Goal: Find specific page/section: Find specific page/section

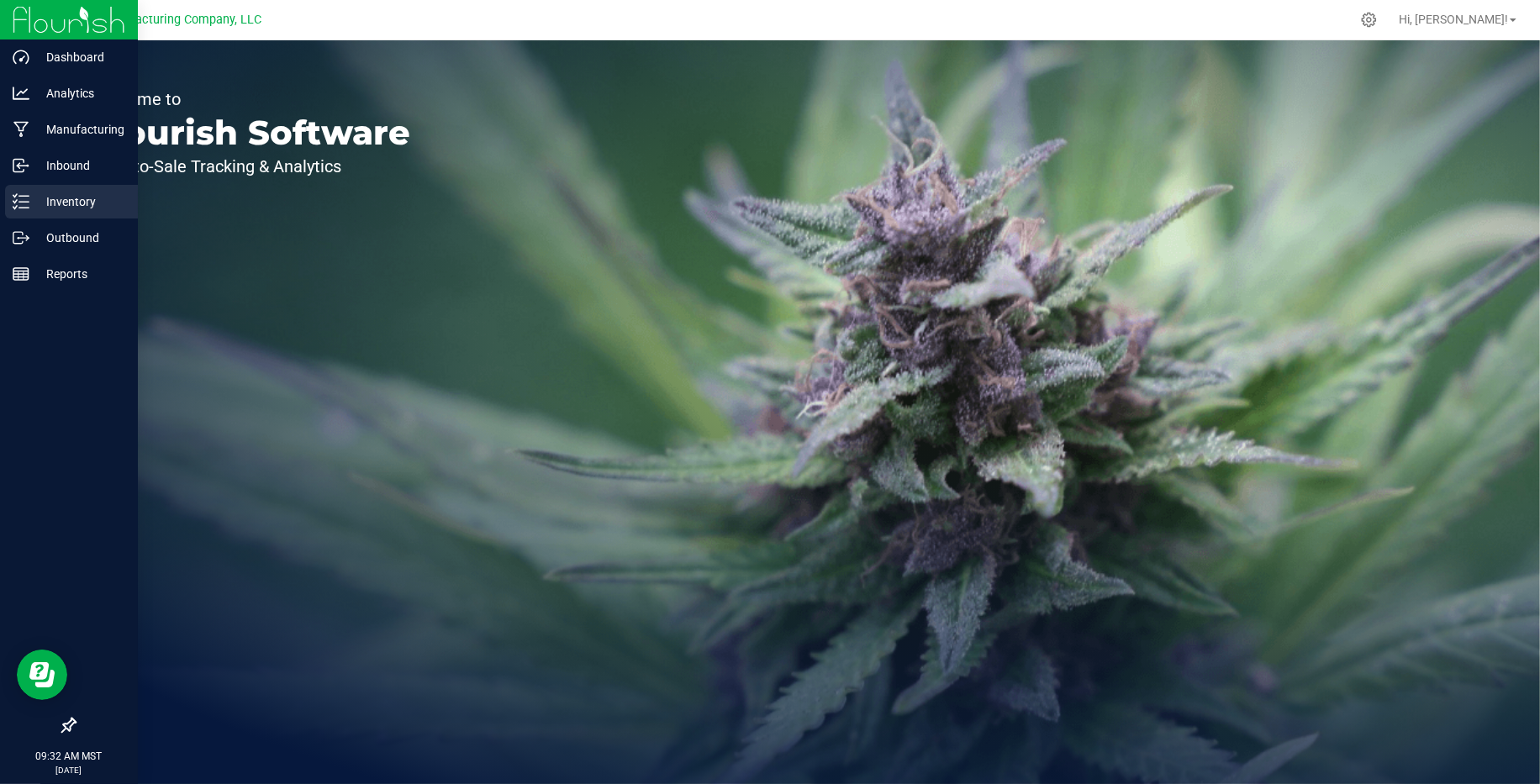
click at [61, 196] on p "Inventory" at bounding box center [79, 201] width 100 height 20
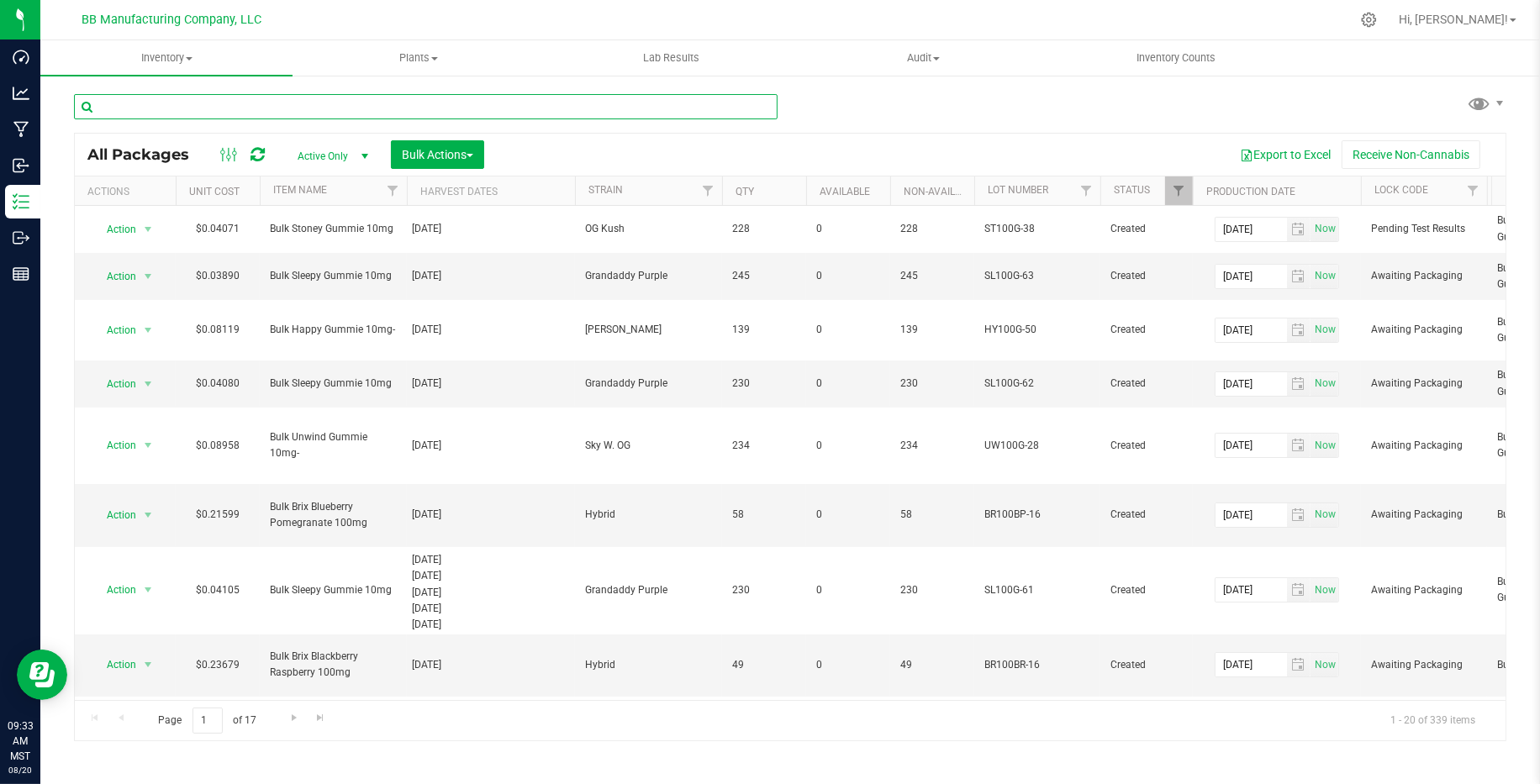
click at [219, 110] on input "text" at bounding box center [425, 106] width 703 height 25
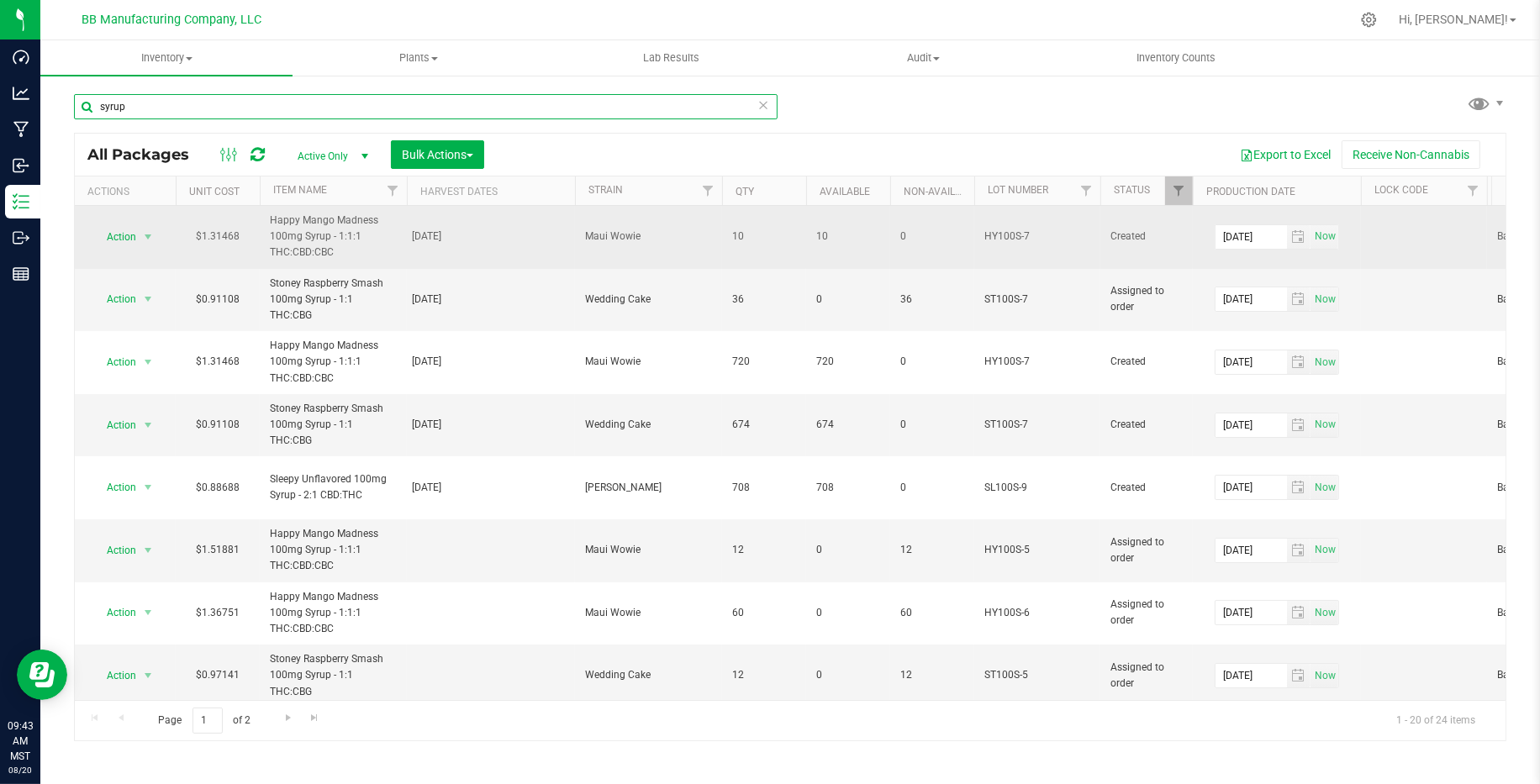
type input "syrup"
